Goal: Use online tool/utility

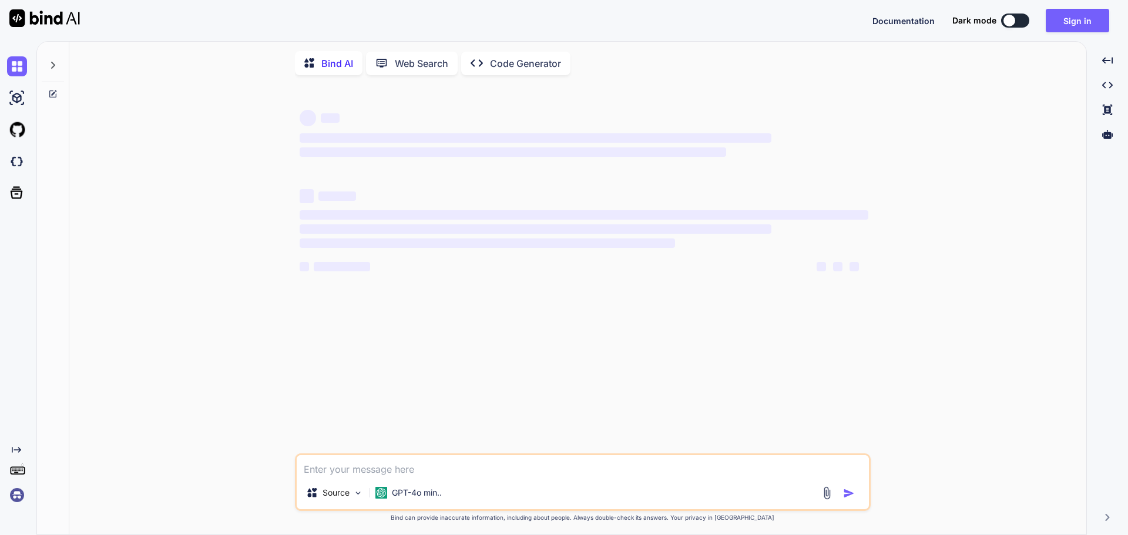
type textarea "x"
click at [61, 21] on img at bounding box center [44, 18] width 71 height 18
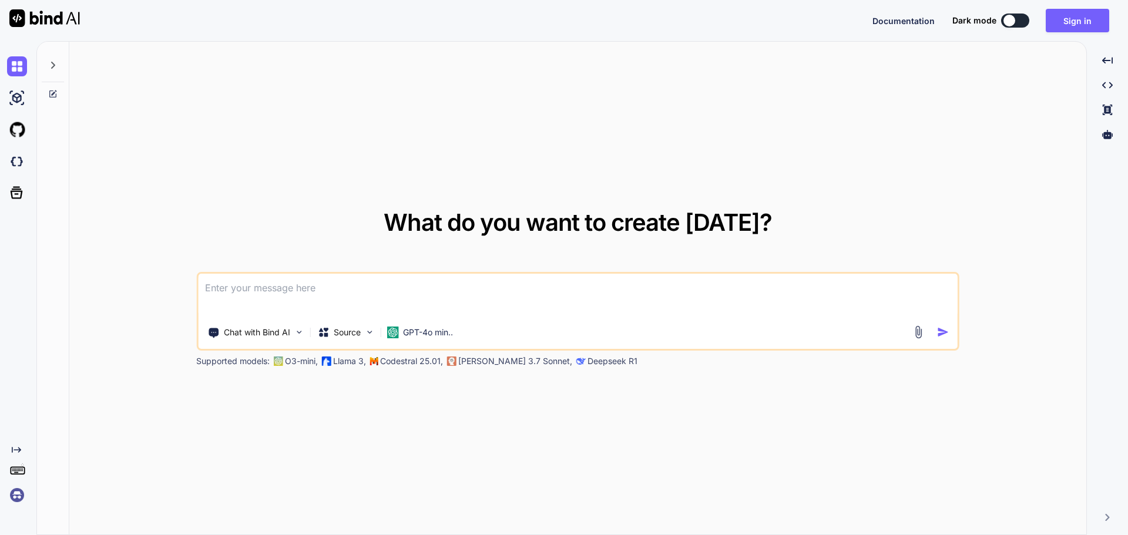
click at [61, 21] on img at bounding box center [44, 18] width 71 height 18
type textarea "x"
